Goal: Find specific page/section: Find specific page/section

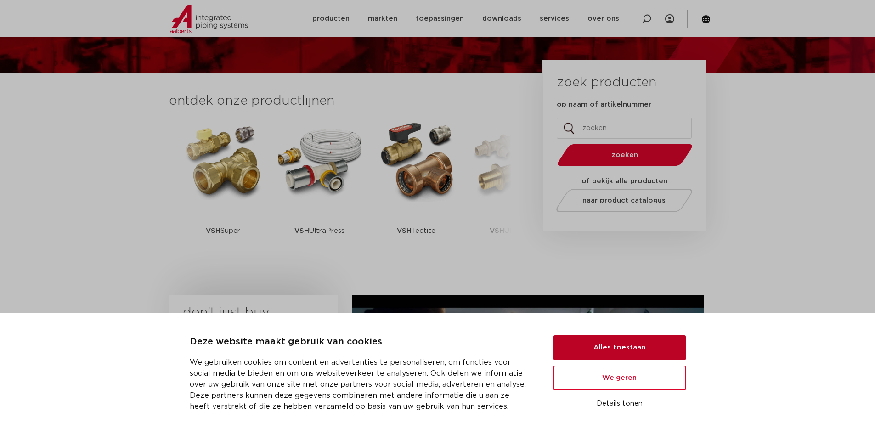
click at [636, 349] on button "Alles toestaan" at bounding box center [620, 347] width 132 height 25
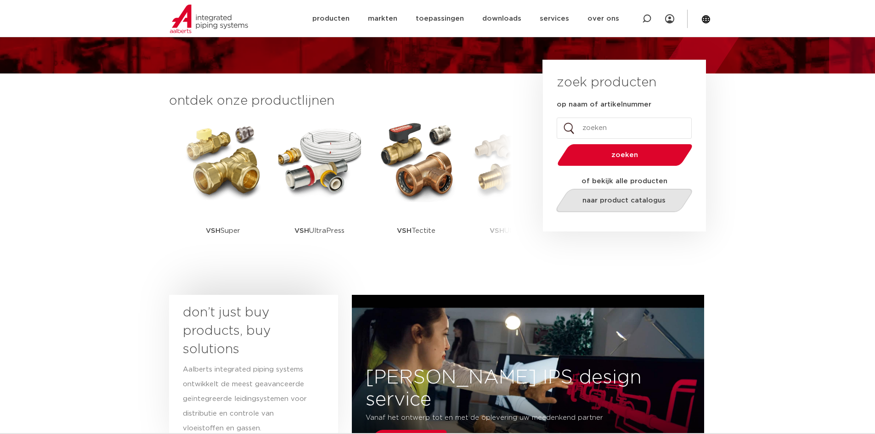
click at [607, 209] on link "naar product catalogus" at bounding box center [624, 200] width 141 height 23
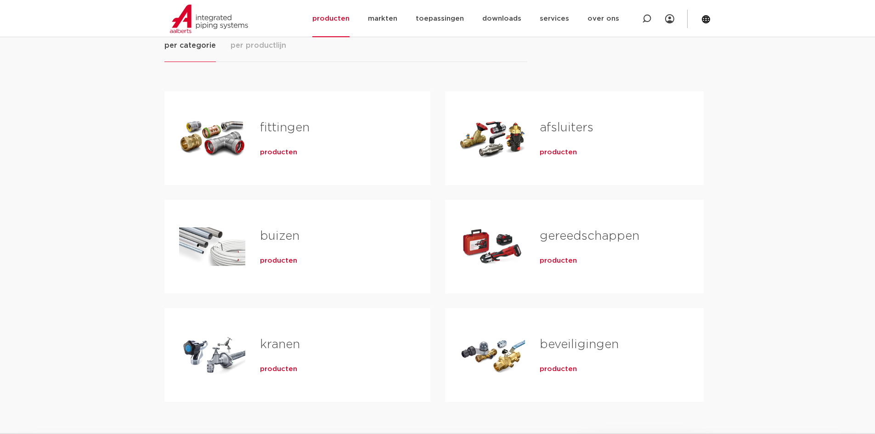
click at [312, 156] on div "producten" at bounding box center [330, 150] width 141 height 13
click at [271, 149] on span "producten" at bounding box center [278, 152] width 37 height 9
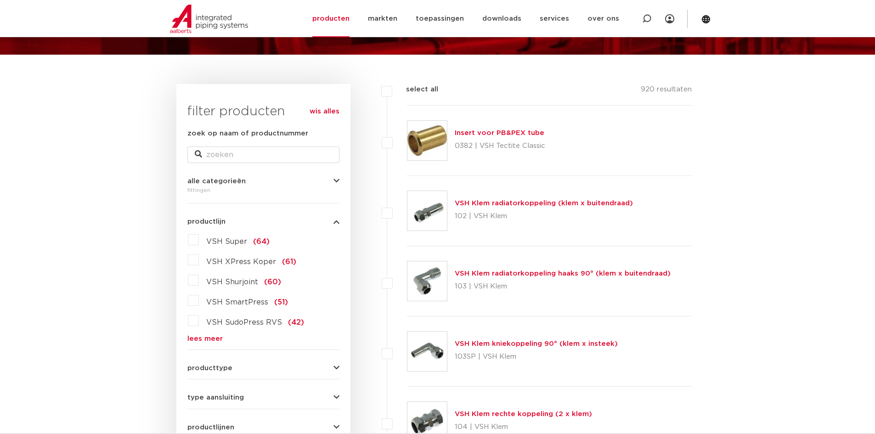
scroll to position [138, 0]
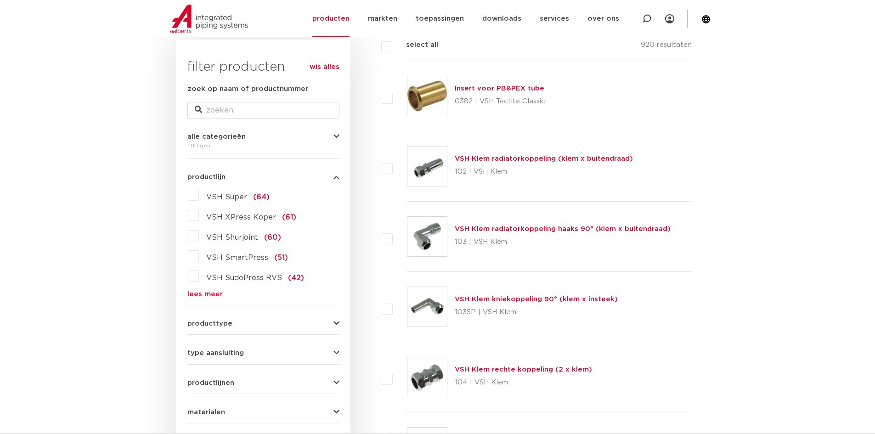
click at [256, 326] on button "producttype" at bounding box center [263, 323] width 152 height 7
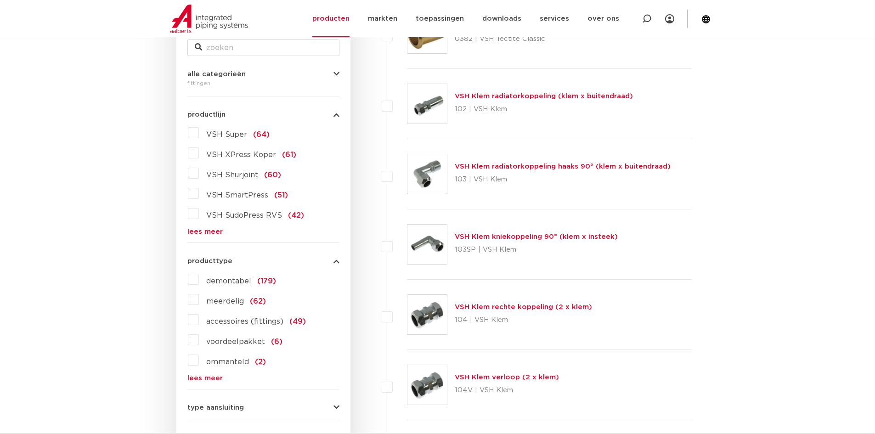
scroll to position [368, 0]
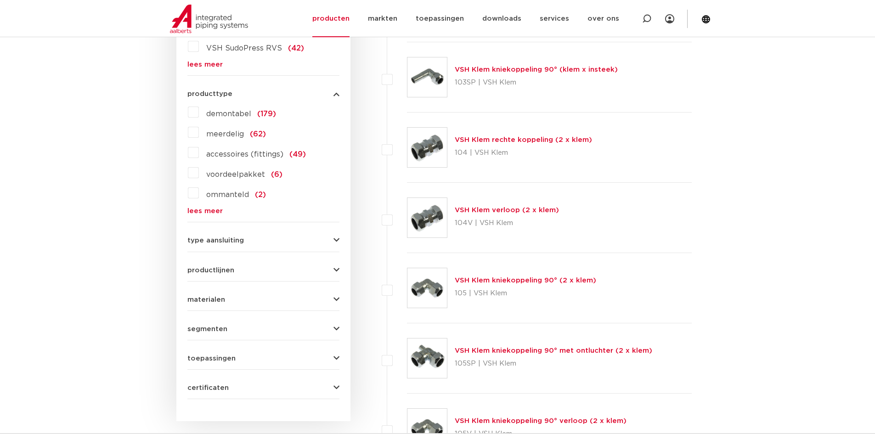
click at [294, 237] on button "type aansluiting" at bounding box center [263, 240] width 152 height 7
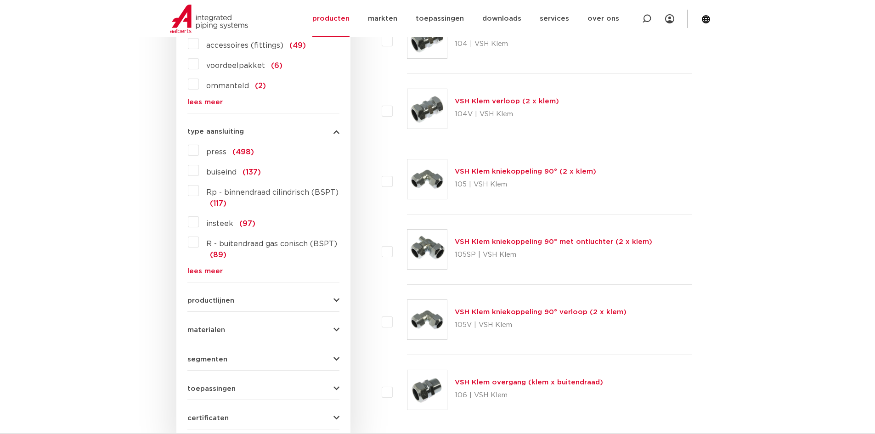
scroll to position [505, 0]
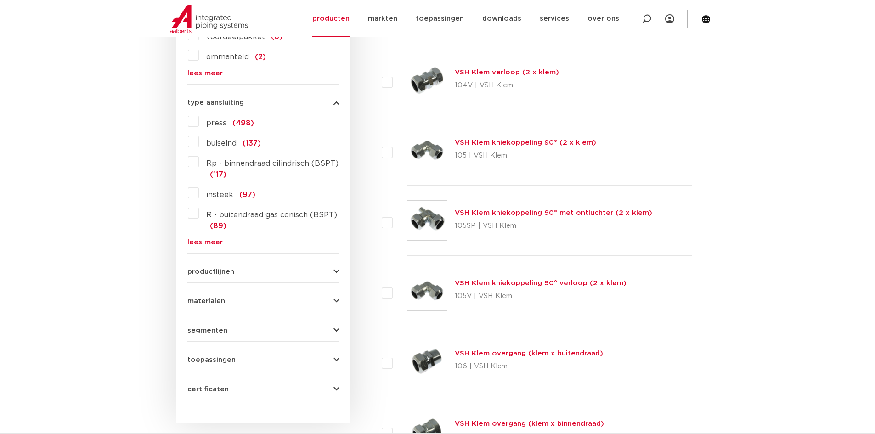
click at [276, 282] on form "zoek op naam of productnummer alle categorieën fittingen fittingen afsluiters b…" at bounding box center [263, 58] width 152 height 685
click at [276, 276] on form "zoek op naam of productnummer alle categorieën fittingen fittingen afsluiters b…" at bounding box center [263, 58] width 152 height 685
click at [277, 270] on button "productlijnen" at bounding box center [263, 271] width 152 height 7
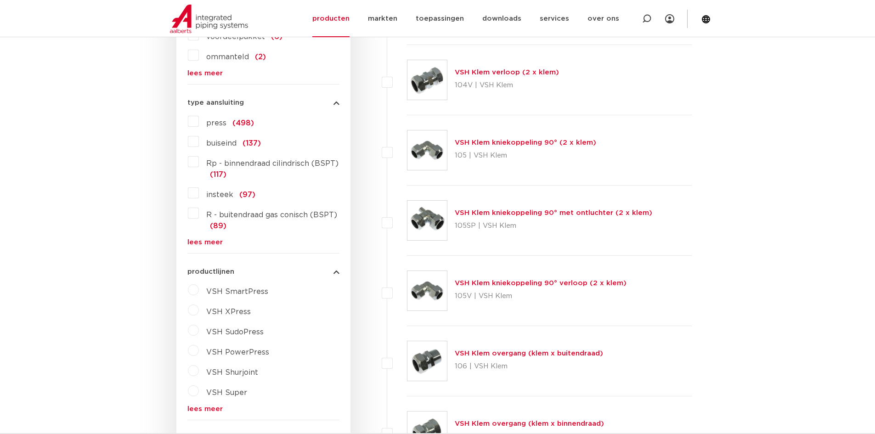
scroll to position [689, 0]
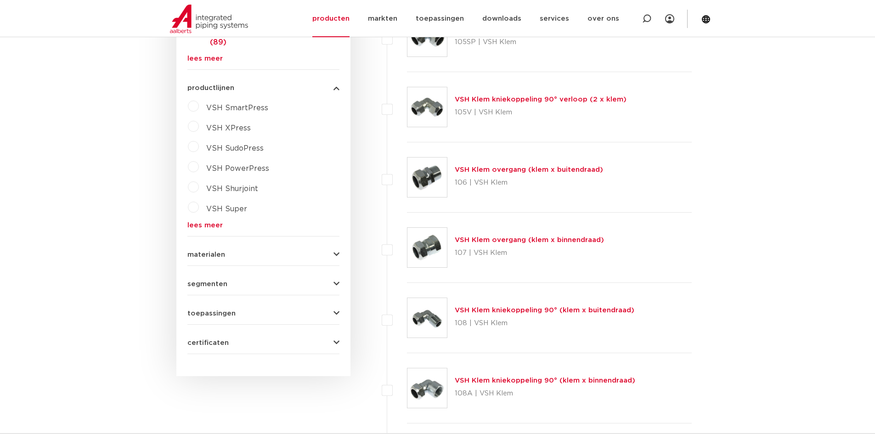
click at [299, 252] on button "materialen" at bounding box center [263, 254] width 152 height 7
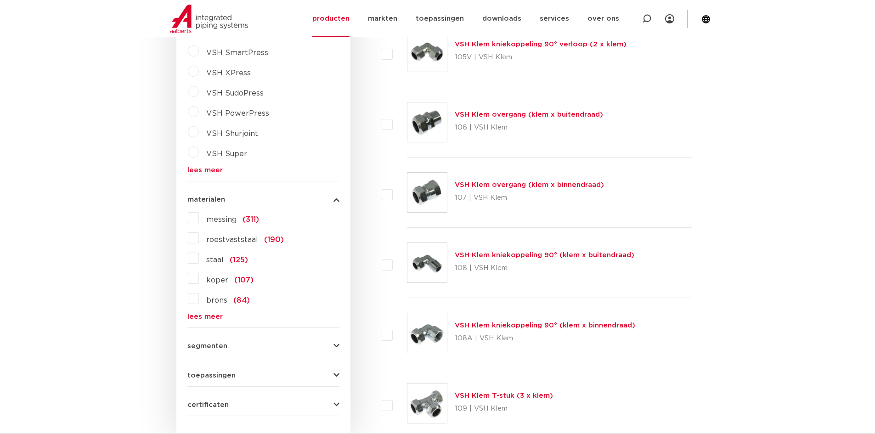
scroll to position [873, 0]
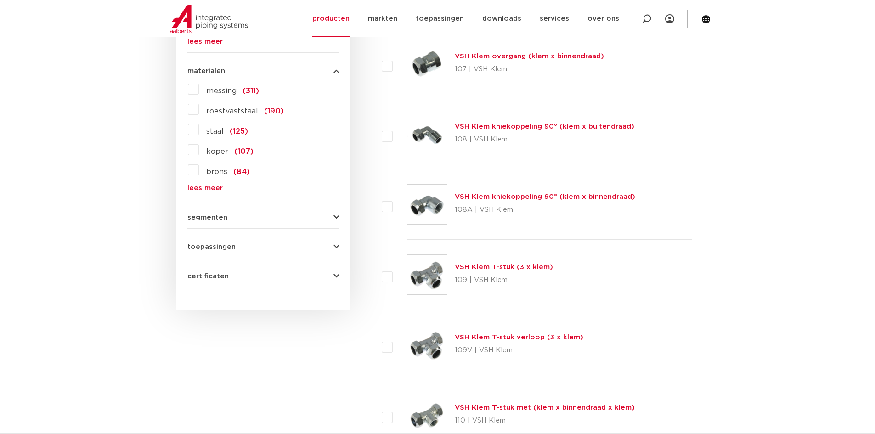
click at [289, 219] on button "segmenten" at bounding box center [263, 217] width 152 height 7
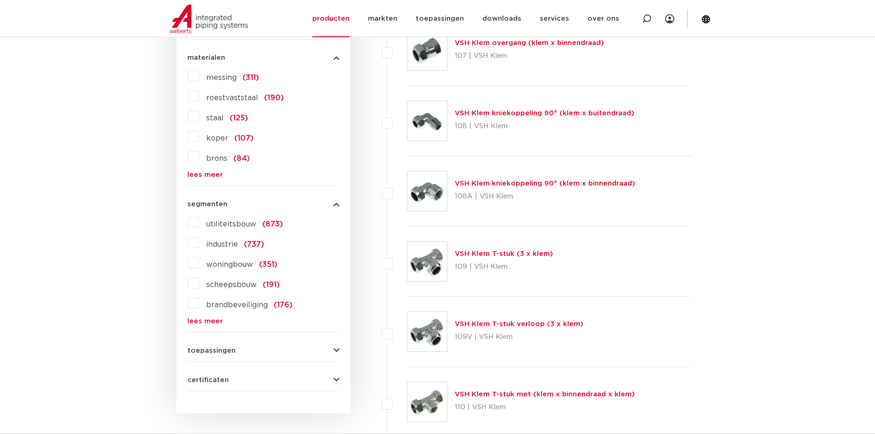
scroll to position [1011, 0]
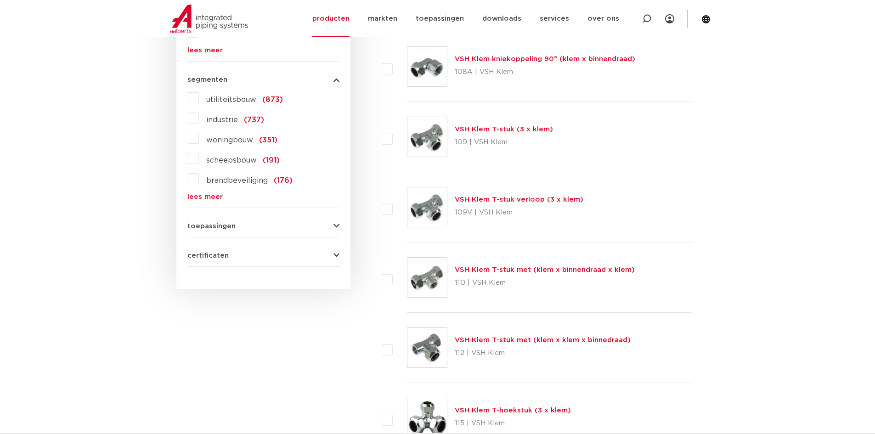
click at [289, 225] on button "toepassingen" at bounding box center [263, 226] width 152 height 7
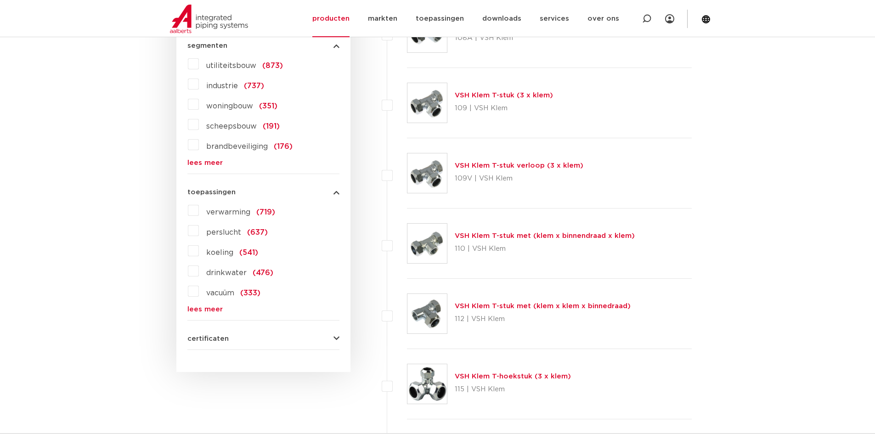
scroll to position [1103, 0]
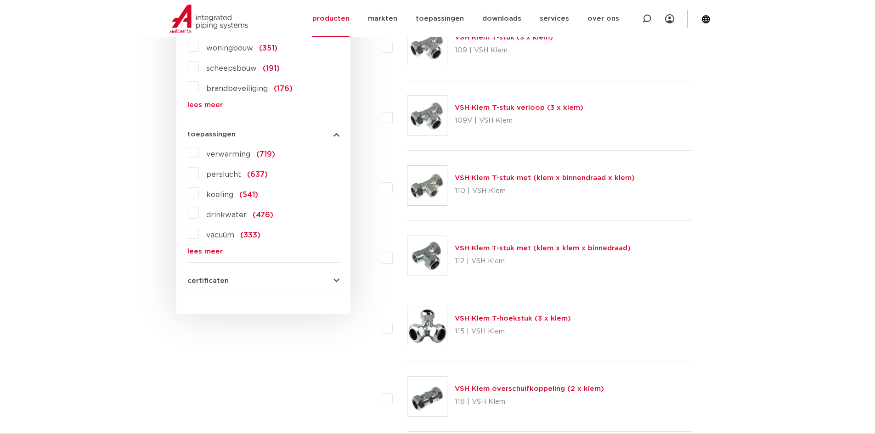
click at [314, 274] on div "certificaten QB (CSTBat) (319) KIWA (311) DVGW Wasser (296) RISE (294) WRAS (19…" at bounding box center [263, 277] width 152 height 14
click at [317, 283] on button "certificaten" at bounding box center [263, 281] width 152 height 7
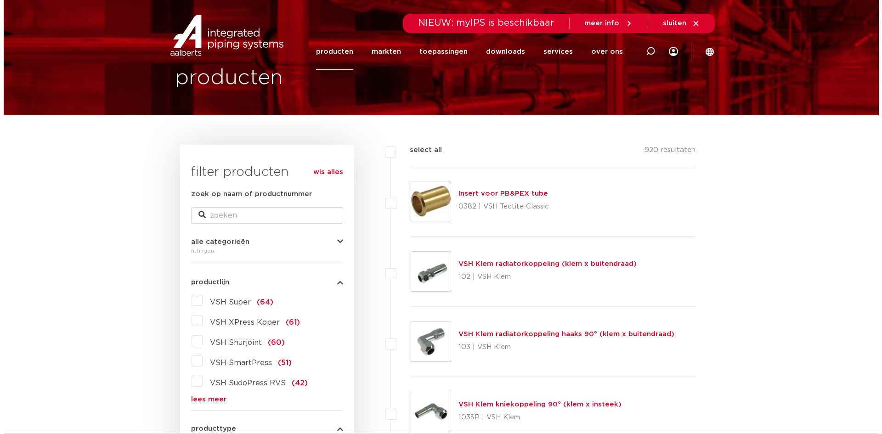
scroll to position [0, 0]
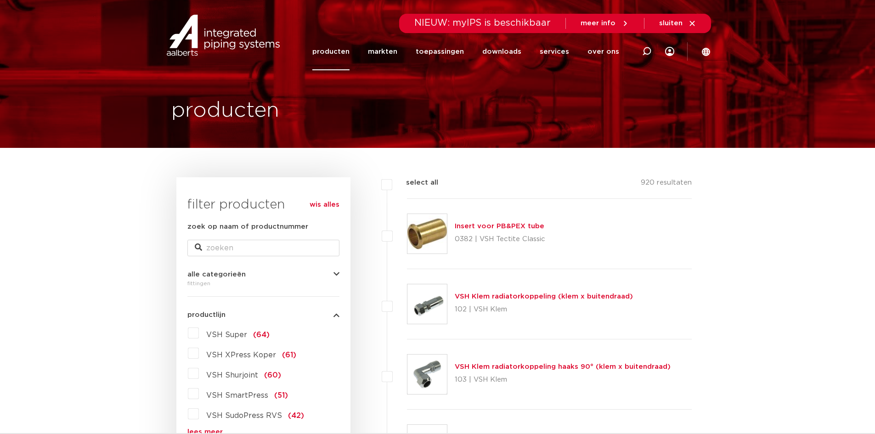
click at [675, 24] on span "sluiten" at bounding box center [670, 23] width 23 height 7
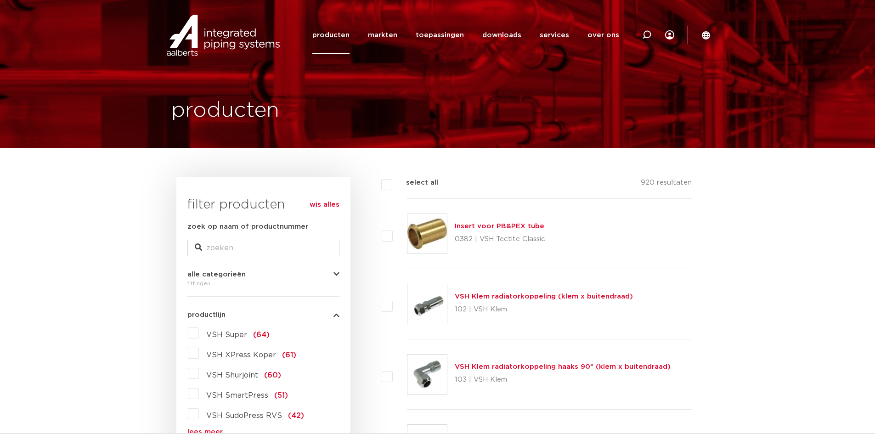
click at [712, 37] on section "Zoeken producten markten toepassingen downloads alle downloads certificaten cad…" at bounding box center [437, 35] width 875 height 70
click at [709, 37] on icon at bounding box center [706, 35] width 8 height 8
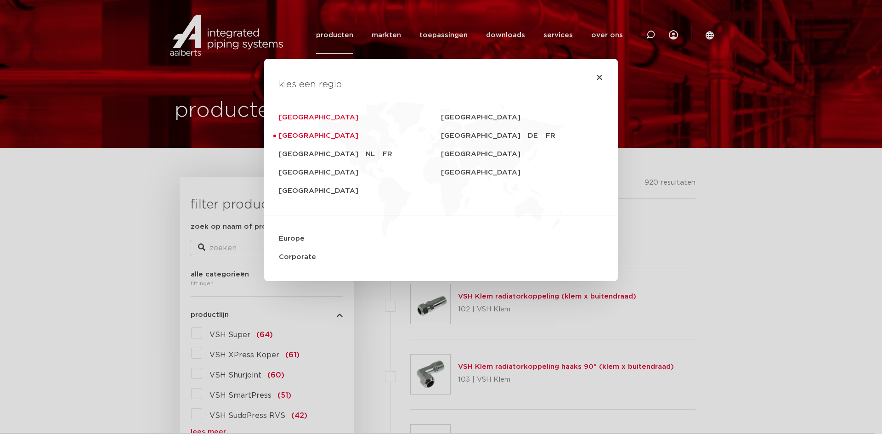
click at [300, 119] on link "Deutschland" at bounding box center [360, 117] width 162 height 18
